Goal: Information Seeking & Learning: Check status

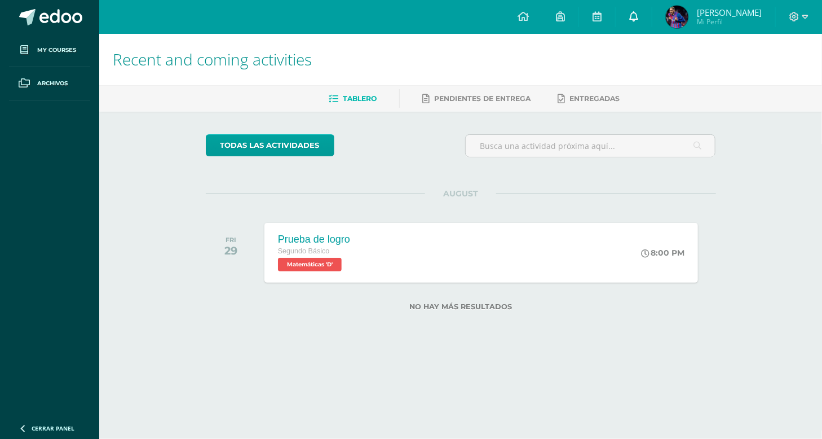
click at [633, 28] on link at bounding box center [634, 17] width 36 height 34
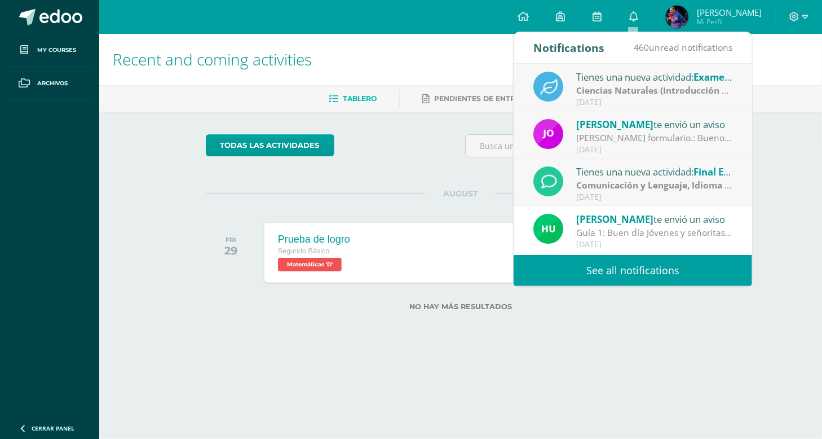
click at [673, 276] on link "See all notifications" at bounding box center [633, 270] width 238 height 31
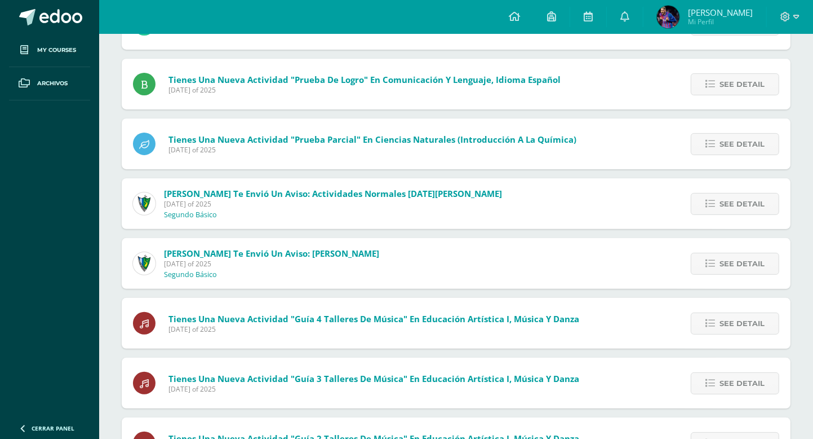
scroll to position [384, 0]
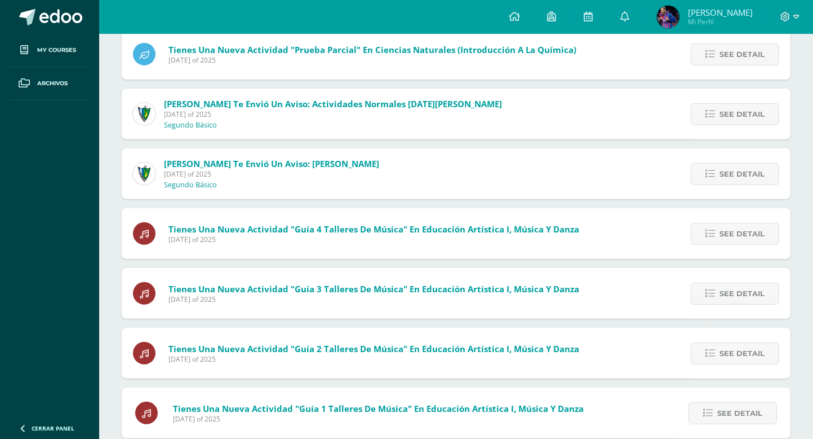
click at [686, 14] on span "Matías Fernando Mi Perfil" at bounding box center [705, 17] width 100 height 23
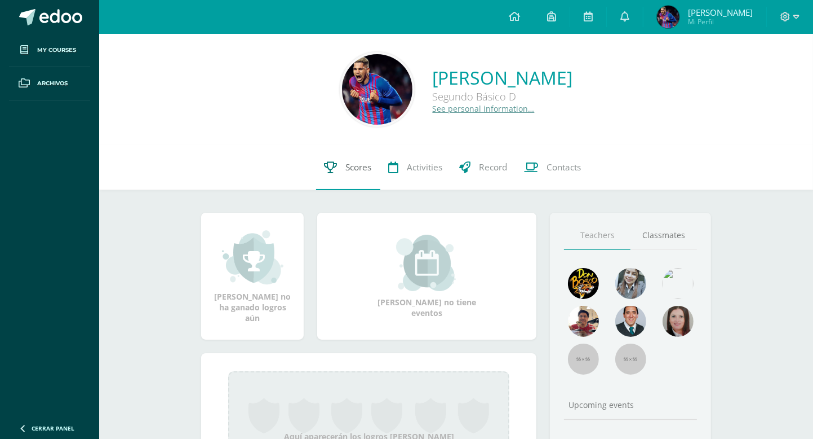
click at [340, 168] on link "Scores" at bounding box center [348, 167] width 64 height 45
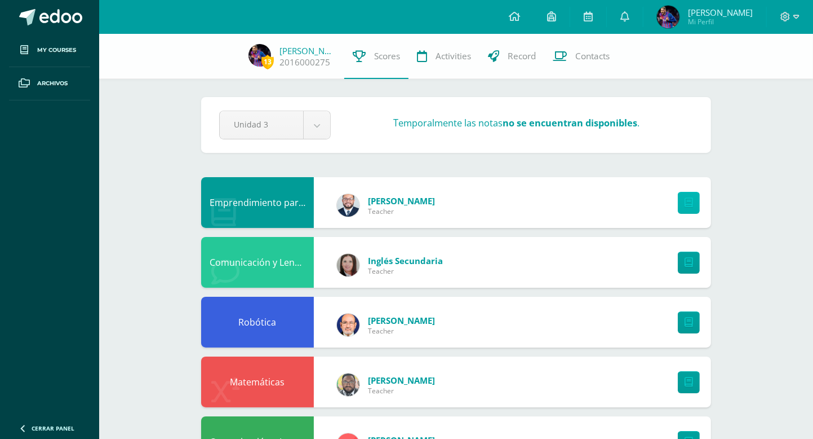
click at [682, 197] on link at bounding box center [689, 203] width 22 height 22
click at [512, 26] on link at bounding box center [515, 17] width 38 height 34
